Goal: Task Accomplishment & Management: Manage account settings

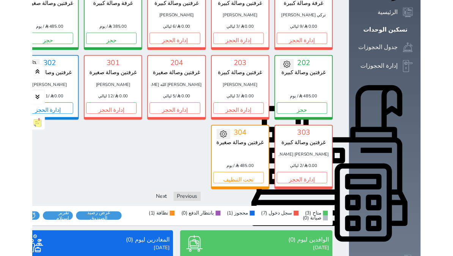
scroll to position [248, 0]
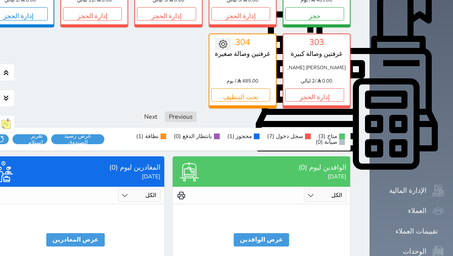
click at [289, 233] on button "عرض الوافدين" at bounding box center [261, 239] width 55 height 13
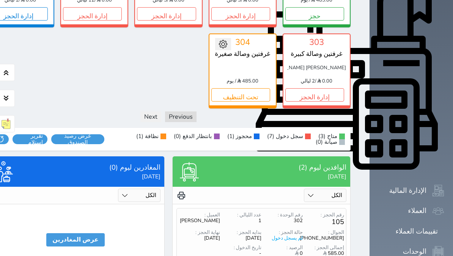
scroll to position [308, 0]
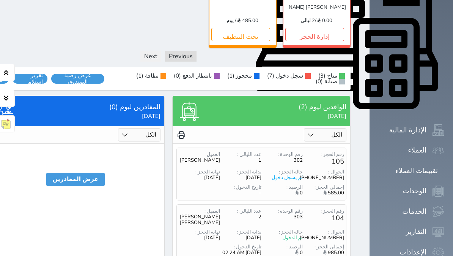
click at [87, 172] on button "عرض المغادرين" at bounding box center [75, 178] width 58 height 13
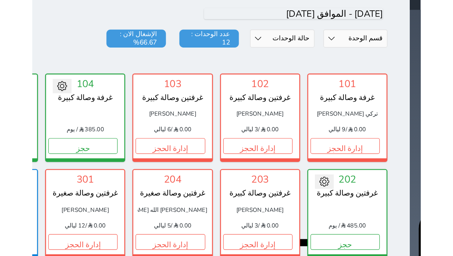
scroll to position [0, 0]
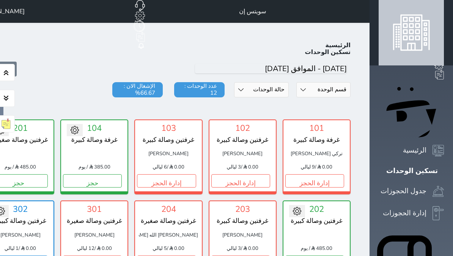
click at [428, 165] on div "تسكين الوحدات" at bounding box center [413, 170] width 52 height 11
click at [444, 170] on icon at bounding box center [444, 170] width 0 height 0
click at [434, 185] on link "جدول الحجوزات" at bounding box center [411, 190] width 65 height 11
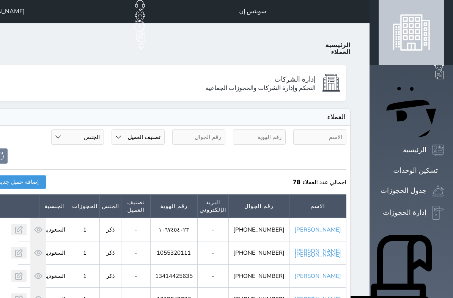
click at [347, 129] on input "text" at bounding box center [320, 136] width 53 height 15
type input "العبدلي"
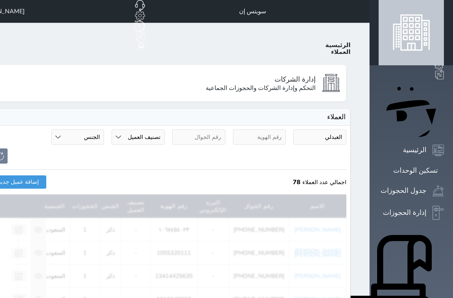
click at [8, 148] on button at bounding box center [-1, 155] width 15 height 15
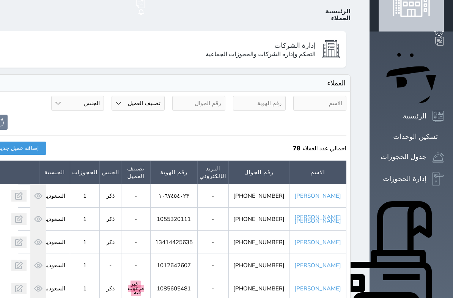
scroll to position [34, 0]
click at [347, 96] on input "text" at bounding box center [320, 103] width 53 height 15
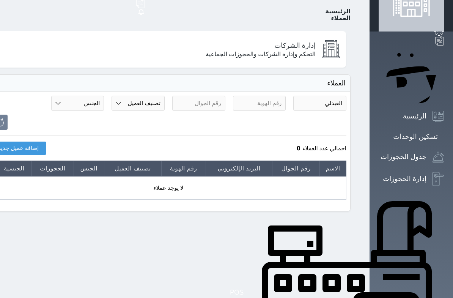
click at [350, 115] on div at bounding box center [169, 122] width 364 height 15
click at [347, 96] on input "العبدلي" at bounding box center [320, 103] width 53 height 15
click at [350, 115] on div at bounding box center [169, 122] width 364 height 15
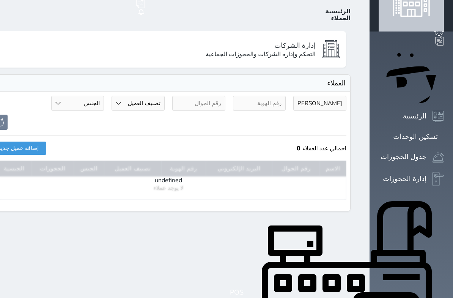
click at [347, 96] on input "[PERSON_NAME]" at bounding box center [320, 103] width 53 height 15
type input "ع"
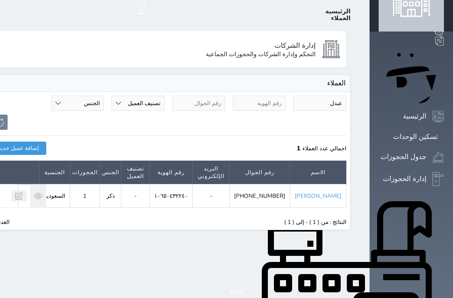
type input "عبدل"
click at [347, 219] on p "النتائج : من ( 1 ) - إلى ( 1 )" at bounding box center [315, 222] width 62 height 6
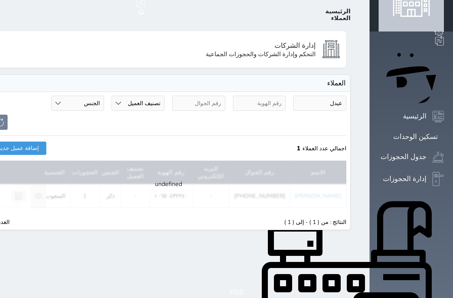
click at [347, 169] on div "Loading" at bounding box center [169, 184] width 356 height 47
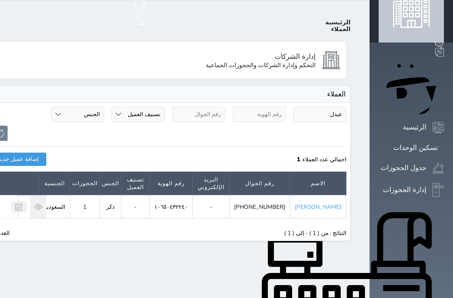
scroll to position [23, 0]
click at [342, 203] on link "[PERSON_NAME]" at bounding box center [318, 207] width 47 height 8
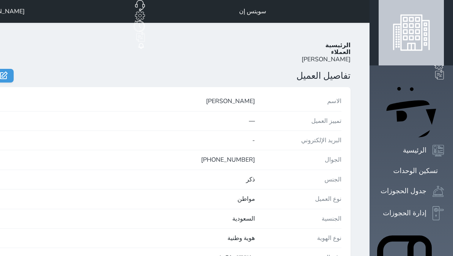
click at [351, 48] on link "العملاء" at bounding box center [341, 52] width 20 height 8
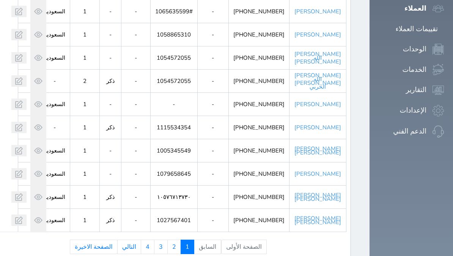
scroll to position [450, 0]
click at [181, 239] on link "2" at bounding box center [174, 246] width 14 height 14
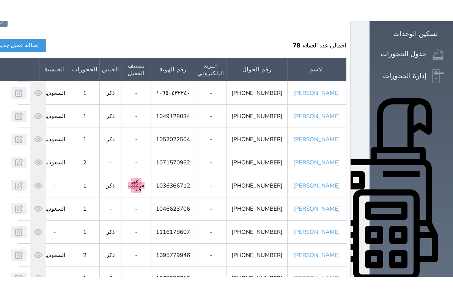
scroll to position [154, 0]
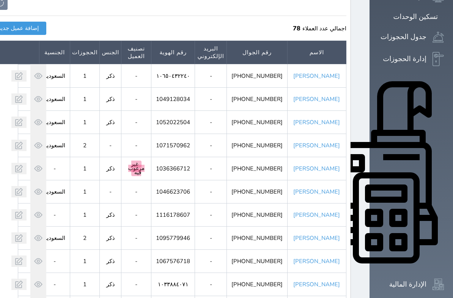
click at [340, 72] on link "[PERSON_NAME]" at bounding box center [317, 76] width 47 height 8
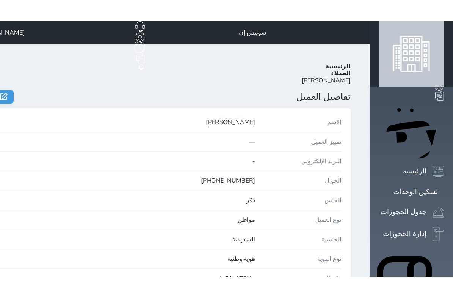
scroll to position [1, 0]
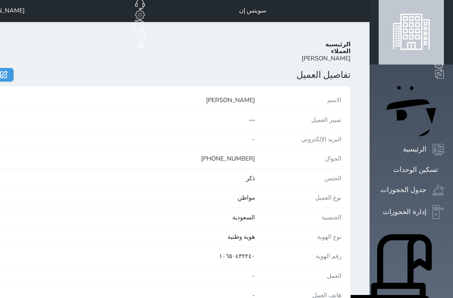
click at [8, 71] on icon at bounding box center [4, 75] width 8 height 8
type input "[PERSON_NAME]"
type input "[PHONE_NUMBER]"
select select
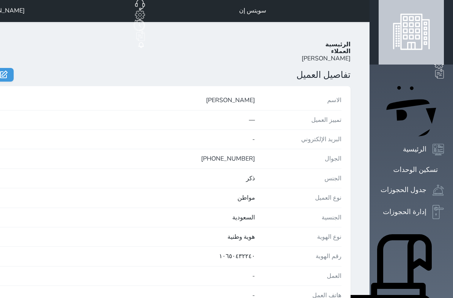
select select
type input "١٠٦٥٠٤٣٢٢٤٠"
select select "[DEMOGRAPHIC_DATA]"
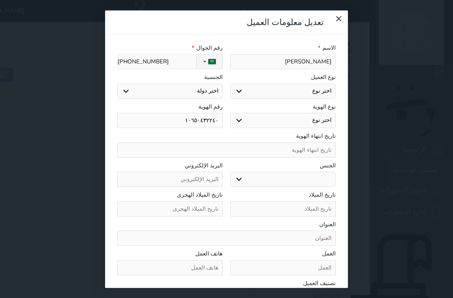
select select
select select "1"
select select "113"
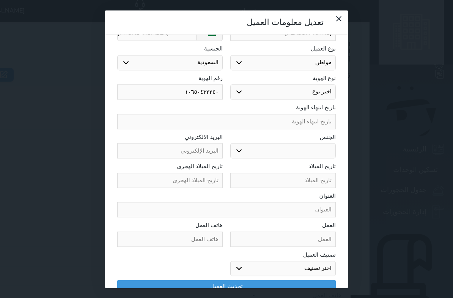
scroll to position [28, 0]
click at [255, 255] on select "اختر تصنيف مميز خاص غير مرغوب فيه" at bounding box center [283, 268] width 106 height 15
select select "12353"
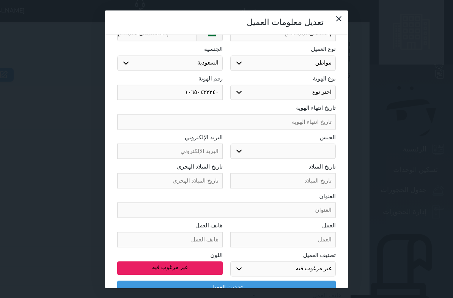
click at [233, 255] on button "تحديث العميل" at bounding box center [226, 287] width 219 height 13
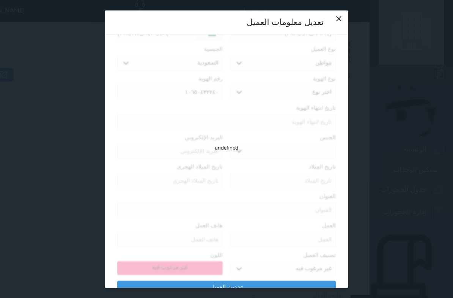
select select
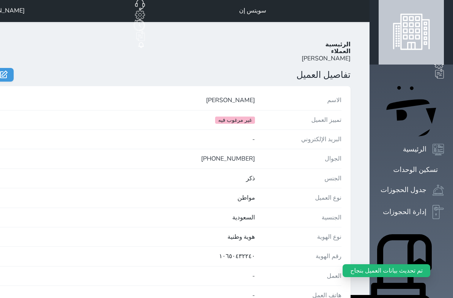
click at [444, 170] on icon at bounding box center [444, 170] width 0 height 0
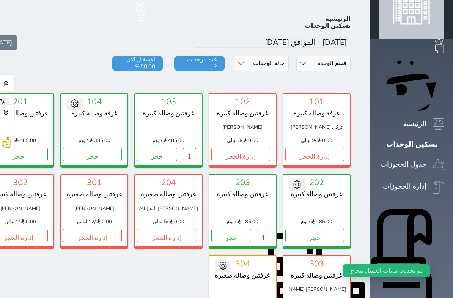
scroll to position [30, 0]
